Goal: Task Accomplishment & Management: Use online tool/utility

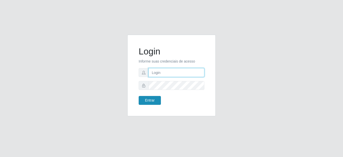
type input "mariabemais@B8"
click at [154, 101] on button "Entrar" at bounding box center [150, 100] width 22 height 9
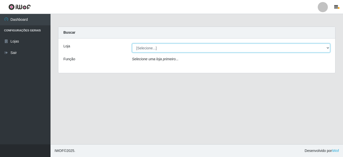
click at [324, 49] on select "[Selecione...] Bemais Supermercados - B8 [PERSON_NAME]" at bounding box center [231, 47] width 198 height 9
select select "413"
click at [132, 43] on select "[Selecione...] Bemais Supermercados - B8 [PERSON_NAME]" at bounding box center [231, 47] width 198 height 9
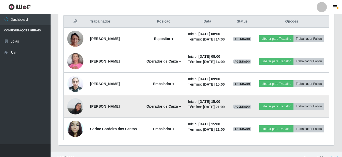
scroll to position [170, 0]
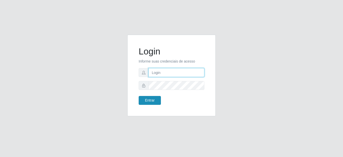
type input "mariabemais@B8"
click at [148, 98] on button "Entrar" at bounding box center [150, 100] width 22 height 9
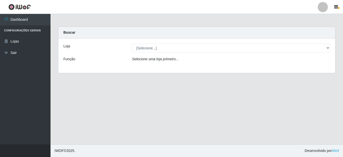
click at [304, 95] on main "Carregando... Buscar Loja [Selecione...] Bemais Supermercados - B8 Valentina Fu…" at bounding box center [197, 79] width 293 height 130
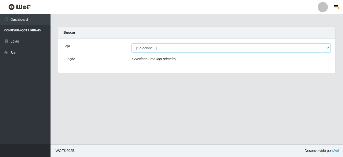
click at [154, 46] on select "[Selecione...] Bemais Supermercados - B8 [PERSON_NAME]" at bounding box center [231, 47] width 198 height 9
select select "413"
click at [132, 43] on select "[Selecione...] Bemais Supermercados - B8 [PERSON_NAME]" at bounding box center [231, 47] width 198 height 9
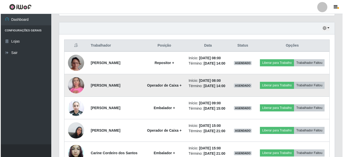
scroll to position [170, 0]
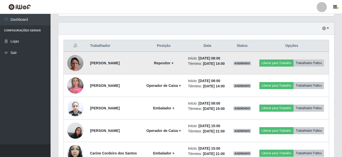
click at [77, 65] on img at bounding box center [75, 63] width 16 height 29
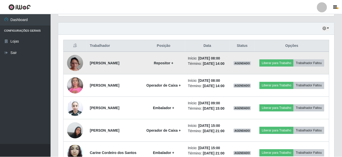
scroll to position [105, 273]
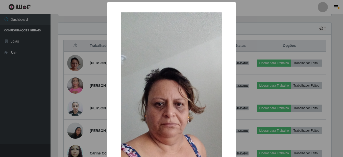
click at [76, 67] on div "× OK Cancel" at bounding box center [171, 78] width 343 height 157
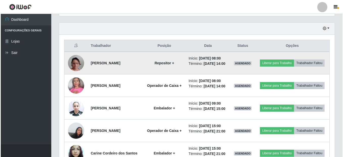
scroll to position [105, 276]
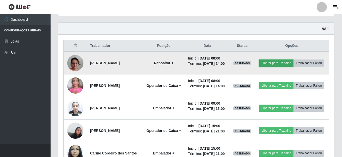
click at [291, 61] on button "Liberar para Trabalho" at bounding box center [276, 62] width 34 height 7
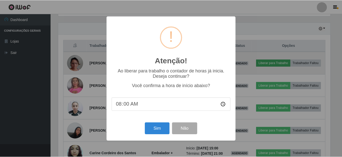
scroll to position [105, 273]
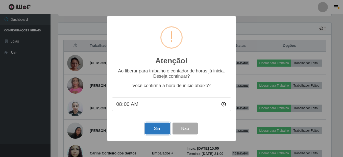
click at [159, 129] on button "Sim" at bounding box center [157, 128] width 25 height 12
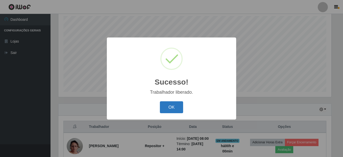
click at [175, 108] on button "OK" at bounding box center [172, 107] width 24 height 12
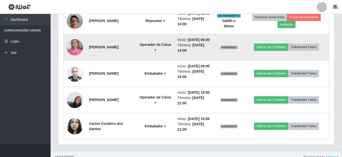
scroll to position [215, 0]
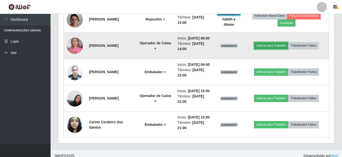
click at [276, 49] on button "Liberar para Trabalho" at bounding box center [271, 45] width 34 height 7
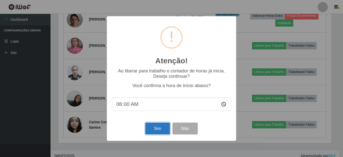
click at [155, 130] on button "Sim" at bounding box center [157, 128] width 25 height 12
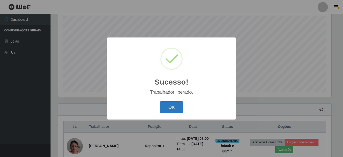
click at [168, 106] on button "OK" at bounding box center [172, 107] width 24 height 12
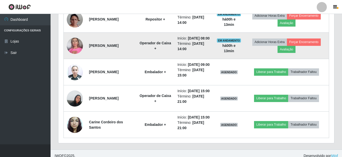
scroll to position [241, 0]
